Goal: Task Accomplishment & Management: Manage account settings

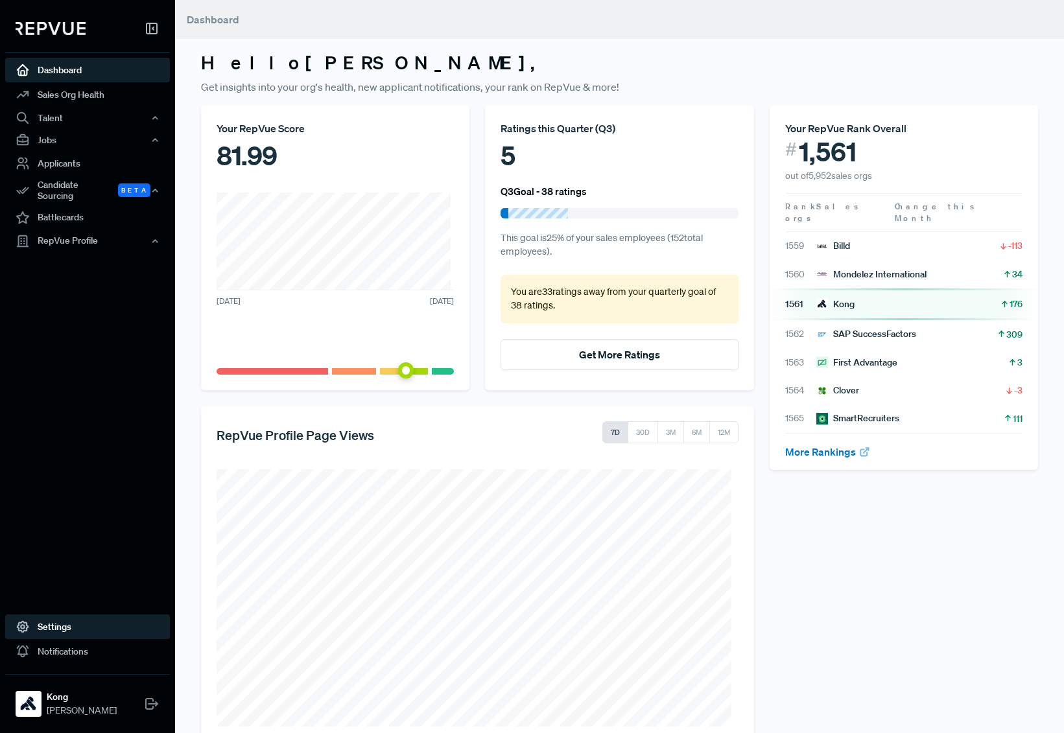
click at [99, 625] on link "Settings" at bounding box center [87, 627] width 165 height 25
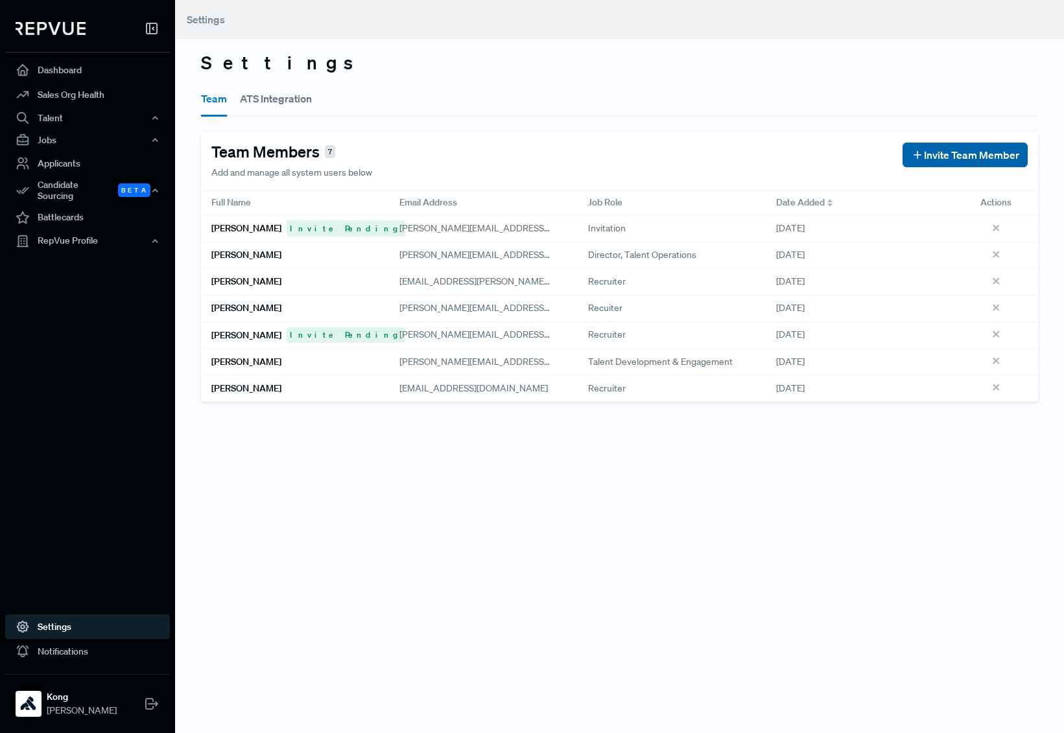
click at [931, 155] on span "Invite Team Member" at bounding box center [971, 155] width 95 height 16
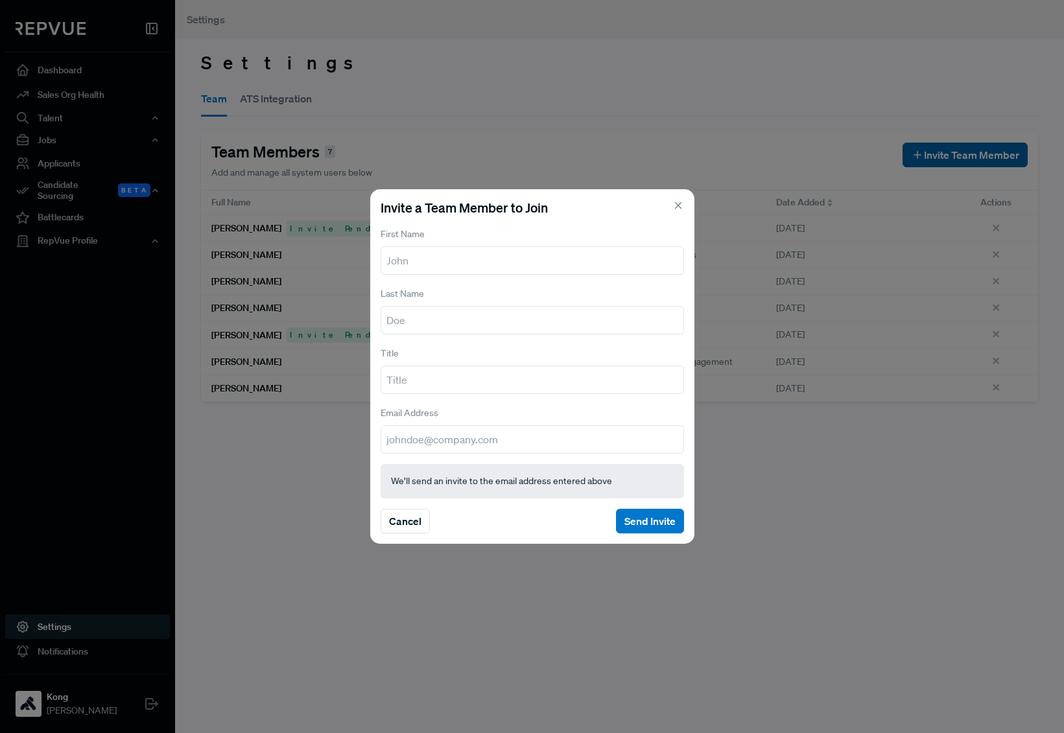
type input "d"
type input "[PERSON_NAME]"
click at [535, 440] on input "email" at bounding box center [533, 439] width 304 height 29
paste input "[PERSON_NAME][EMAIL_ADDRESS][PERSON_NAME][DOMAIN_NAME]"
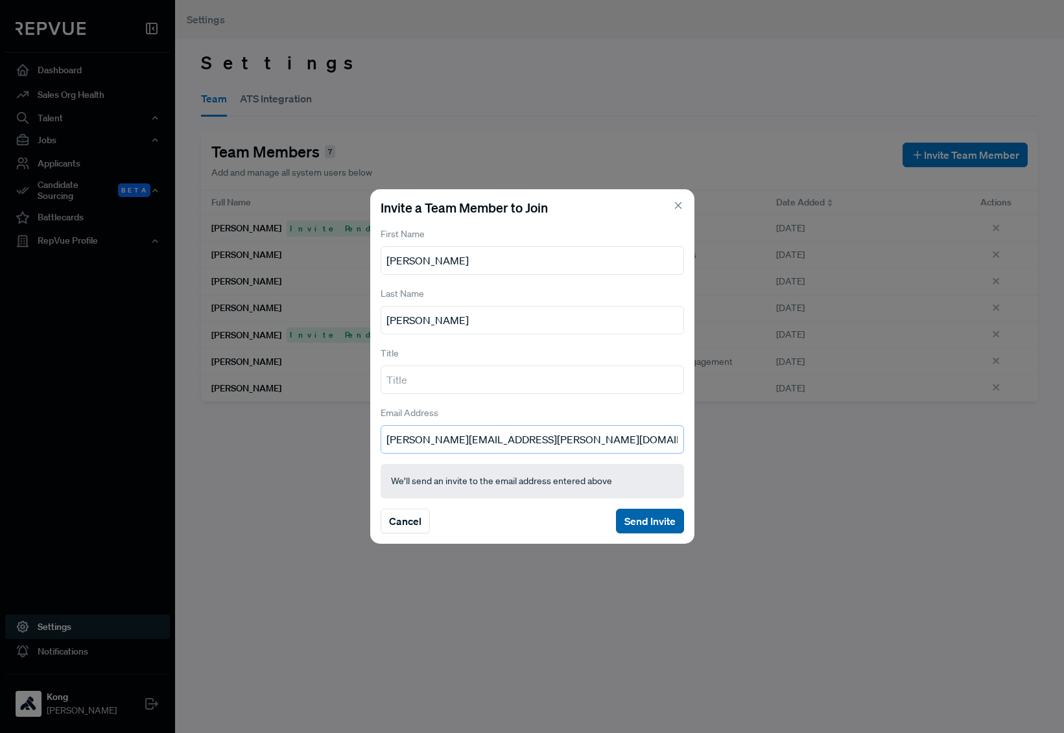
type input "[PERSON_NAME][EMAIL_ADDRESS][PERSON_NAME][DOMAIN_NAME]"
click at [539, 435] on input "[PERSON_NAME][EMAIL_ADDRESS][PERSON_NAME][DOMAIN_NAME]" at bounding box center [533, 439] width 304 height 29
click at [635, 519] on button "Send Invite" at bounding box center [650, 521] width 68 height 25
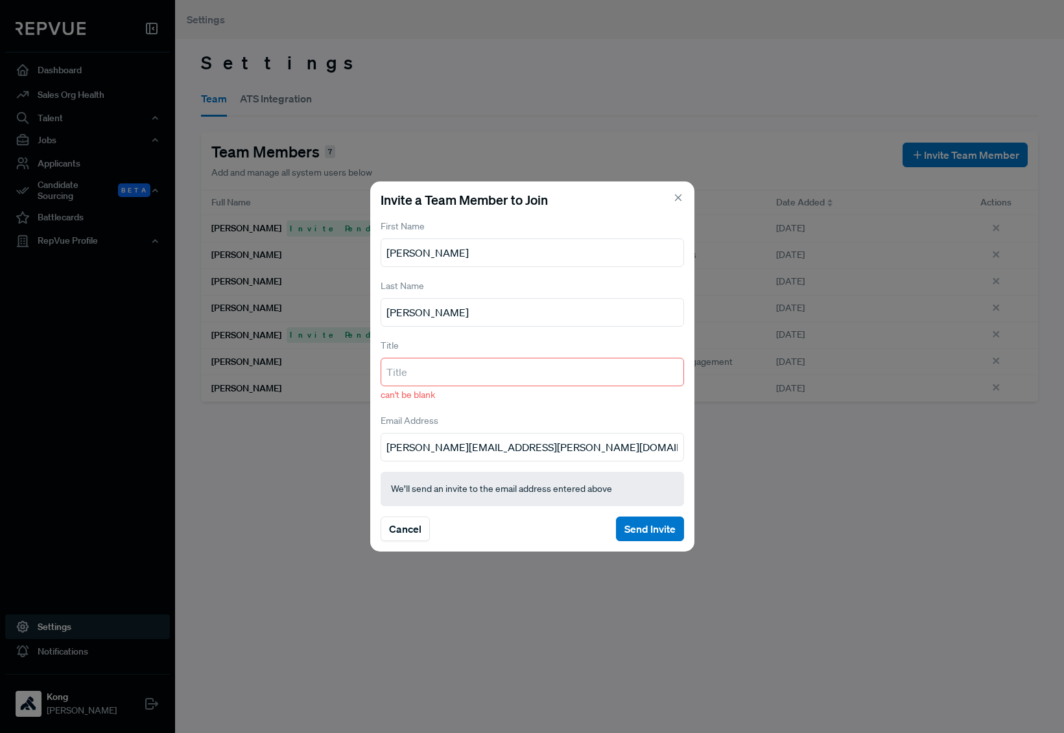
click at [507, 364] on input "text" at bounding box center [533, 372] width 304 height 29
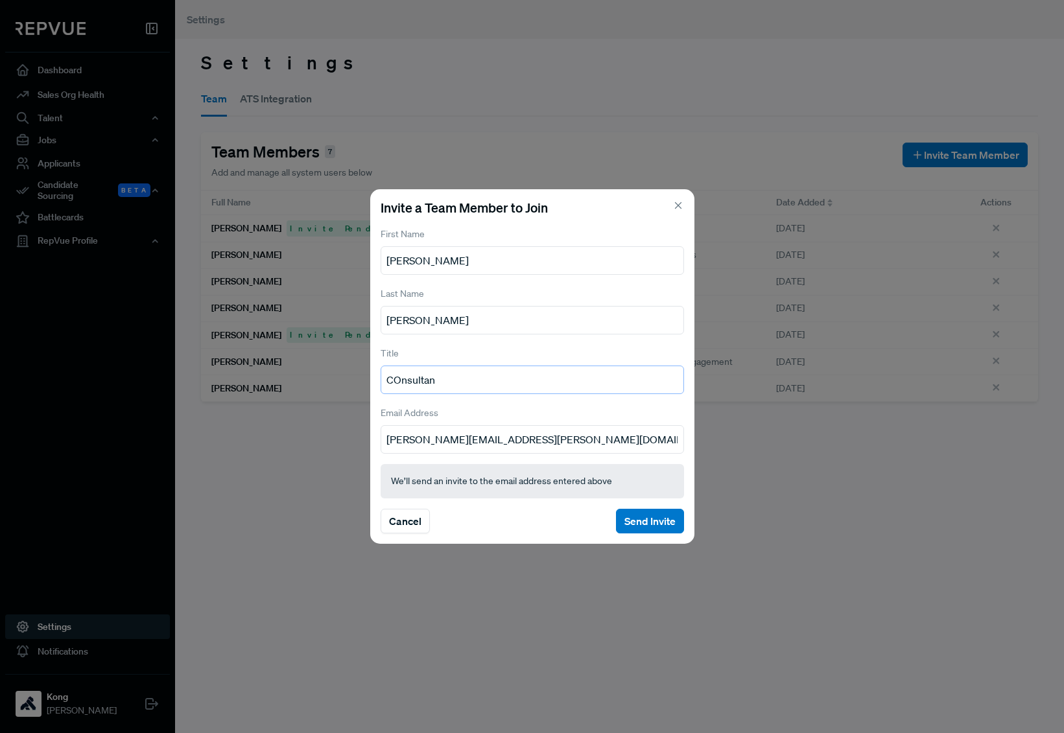
type input "COnsultant"
type input "People Team"
click at [640, 520] on button "Send Invite" at bounding box center [650, 521] width 68 height 25
